Goal: Task Accomplishment & Management: Use online tool/utility

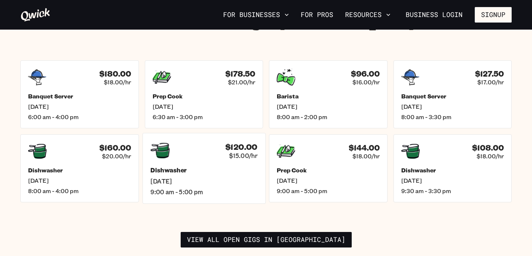
scroll to position [1060, 0]
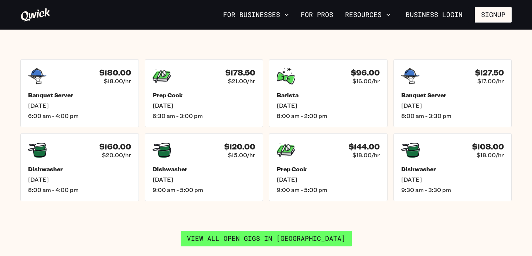
click at [245, 230] on link "View all open gigs in [GEOGRAPHIC_DATA]" at bounding box center [266, 238] width 171 height 16
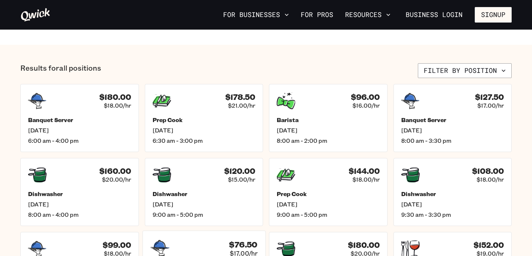
scroll to position [262, 0]
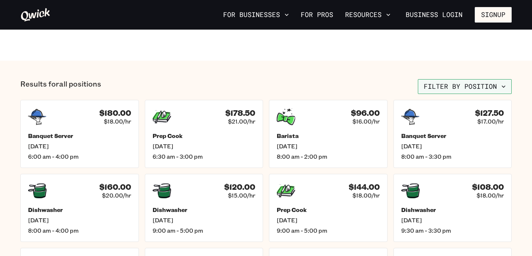
click at [431, 84] on button "Filter by position" at bounding box center [465, 86] width 94 height 15
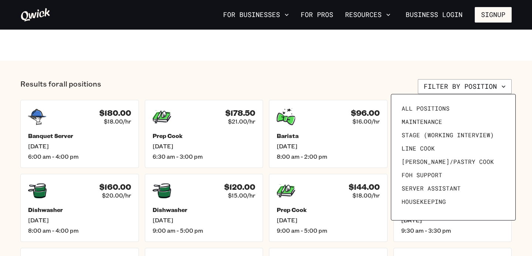
click at [341, 76] on div at bounding box center [266, 128] width 532 height 256
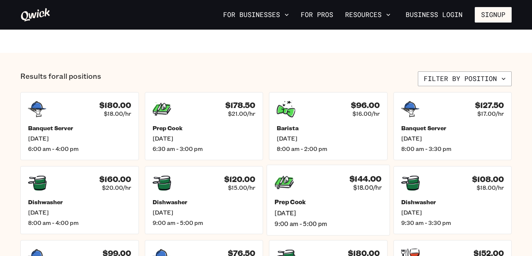
scroll to position [270, 0]
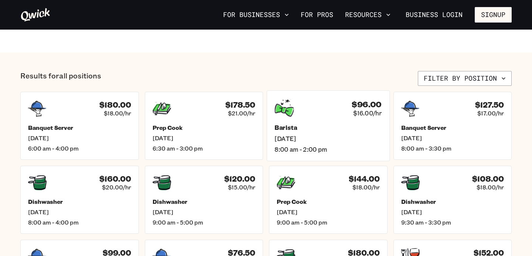
click at [301, 137] on span "[DATE]" at bounding box center [327, 138] width 107 height 8
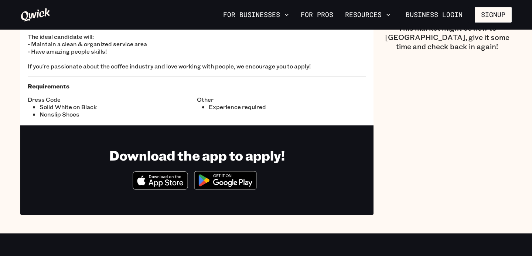
scroll to position [111, 0]
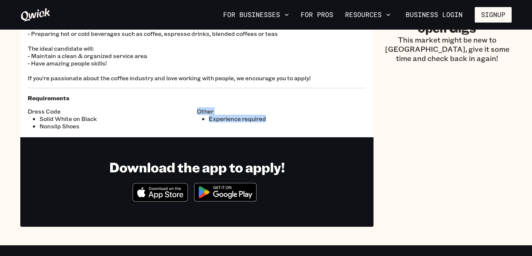
drag, startPoint x: 276, startPoint y: 122, endPoint x: 181, endPoint y: 122, distance: 94.6
click at [179, 122] on div "Dress Code Solid White on Black Nonslip Shoes Other Experience required" at bounding box center [197, 116] width 338 height 28
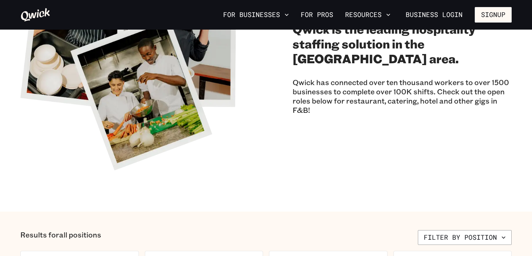
scroll to position [244, 0]
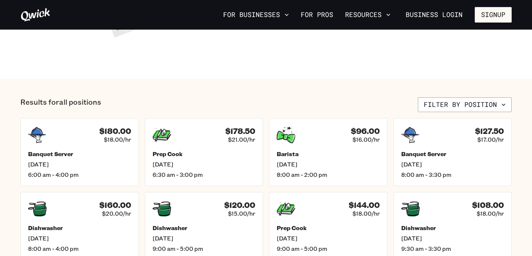
click at [440, 91] on section "Results for all positions Filter by position $180.00 $18.00/hr Banquet Server […" at bounding box center [266, 215] width 532 height 273
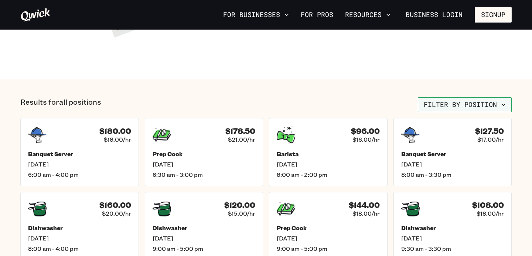
click at [440, 105] on button "Filter by position" at bounding box center [465, 104] width 94 height 15
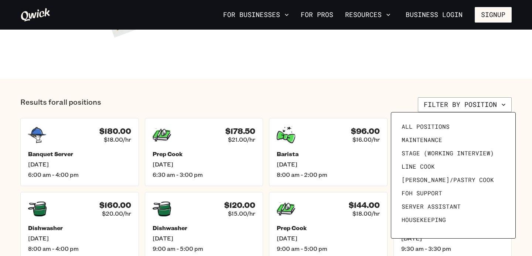
click at [138, 102] on div at bounding box center [266, 128] width 532 height 256
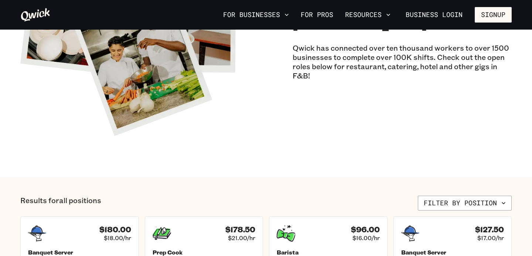
scroll to position [0, 0]
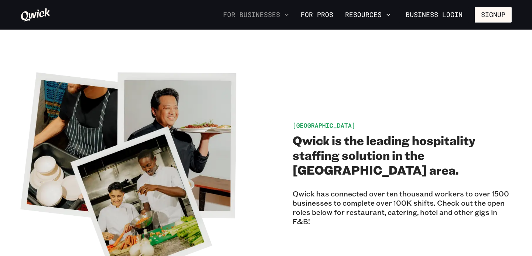
click at [255, 12] on button "For Businesses" at bounding box center [256, 14] width 72 height 13
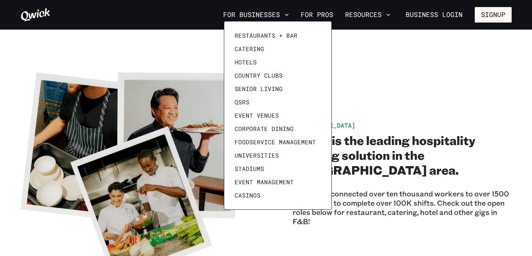
click at [365, 57] on div at bounding box center [266, 128] width 532 height 256
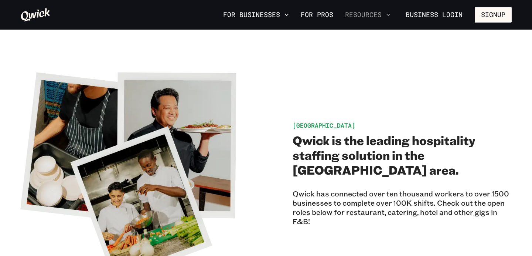
click at [369, 16] on button "Resources" at bounding box center [367, 14] width 51 height 13
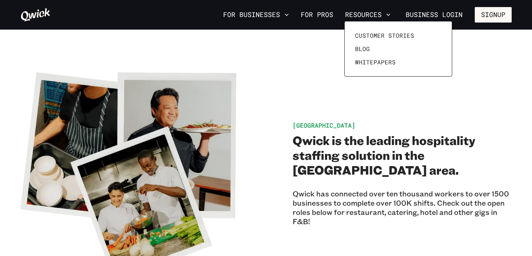
click at [323, 69] on div at bounding box center [266, 128] width 532 height 256
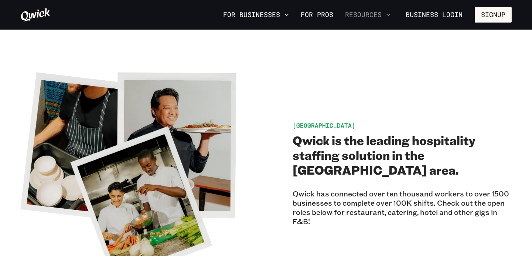
click at [359, 14] on button "Resources" at bounding box center [367, 14] width 51 height 13
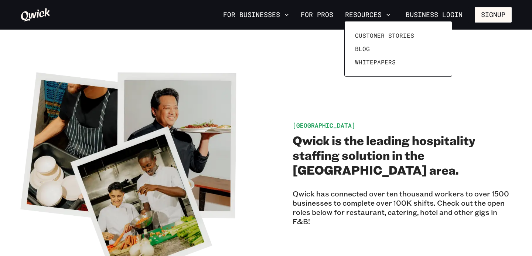
click at [325, 13] on div at bounding box center [266, 128] width 532 height 256
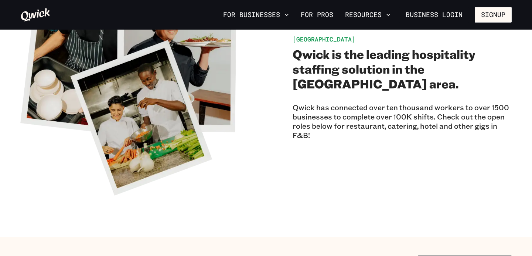
scroll to position [78, 0]
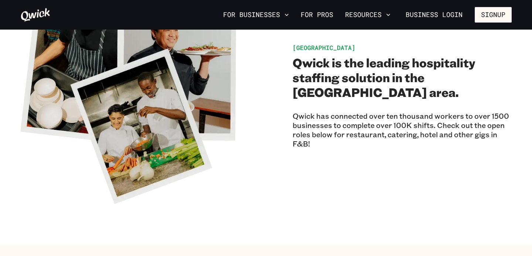
scroll to position [1060, 0]
